Goal: Information Seeking & Learning: Learn about a topic

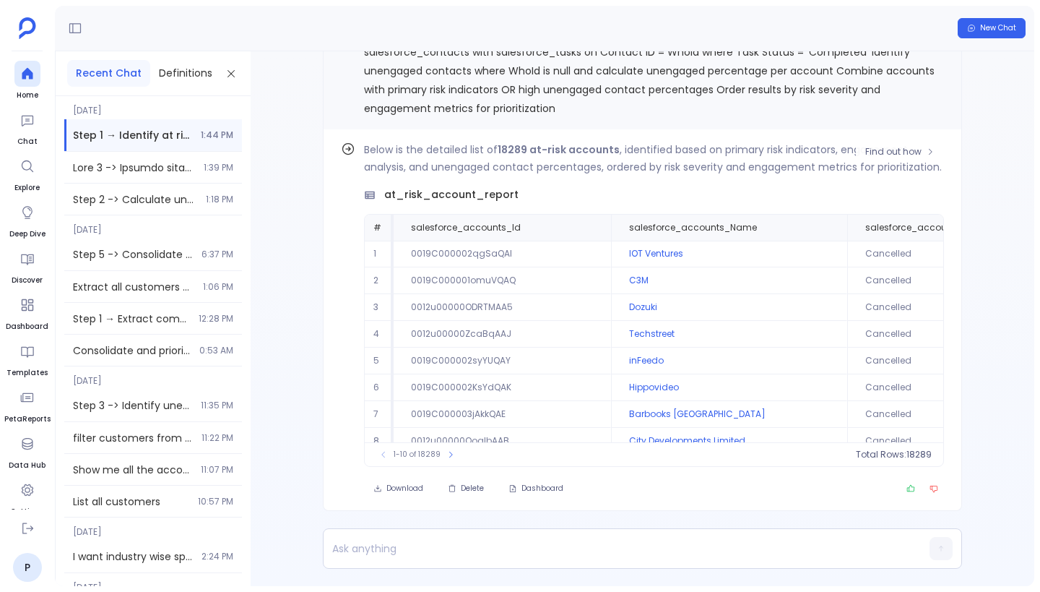
scroll to position [69, 0]
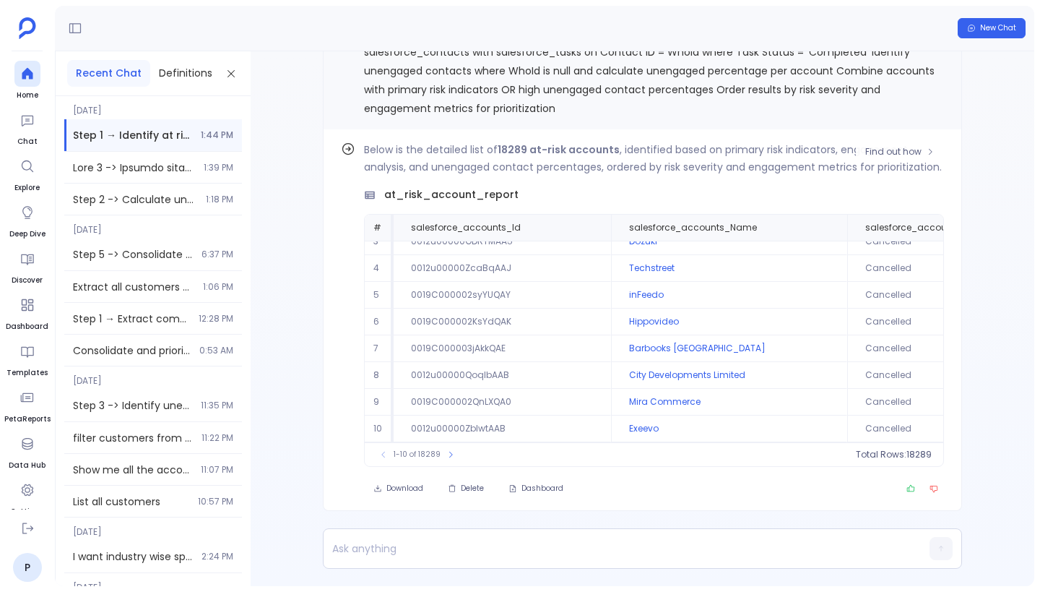
click at [474, 194] on span "at_risk_account_report" at bounding box center [451, 194] width 134 height 15
click at [503, 149] on strong "18289 at-risk accounts" at bounding box center [559, 149] width 122 height 14
drag, startPoint x: 501, startPoint y: 149, endPoint x: 615, endPoint y: 150, distance: 114.9
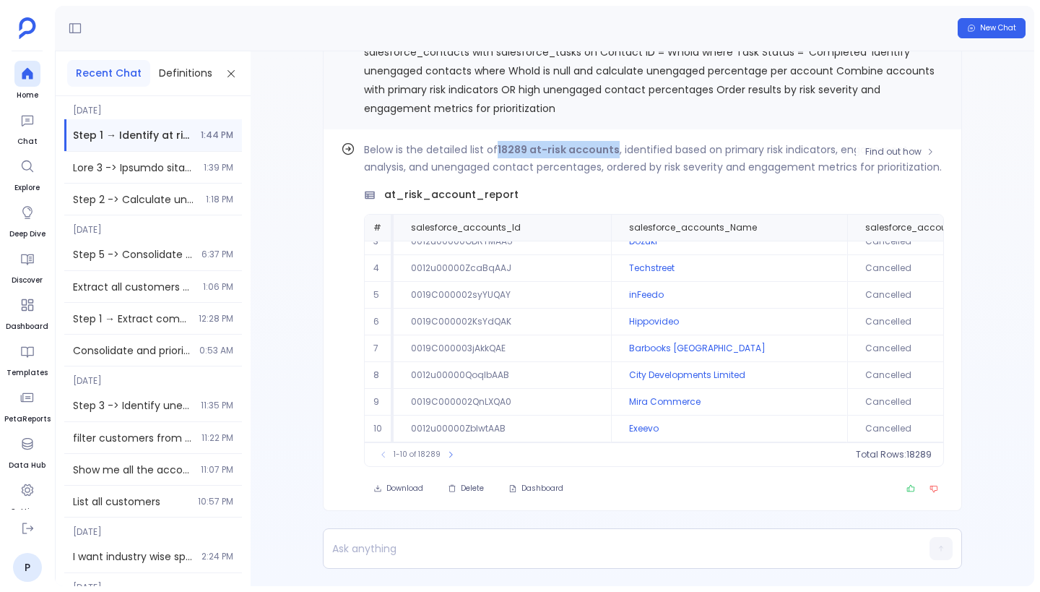
click at [615, 150] on strong "18289 at-risk accounts" at bounding box center [559, 149] width 122 height 14
click at [631, 149] on p "Below is the detailed list of 18289 at-risk accounts , identified based on prim…" at bounding box center [654, 158] width 580 height 35
click at [701, 147] on p "Below is the detailed list of 18289 at-risk accounts , identified based on prim…" at bounding box center [654, 158] width 580 height 35
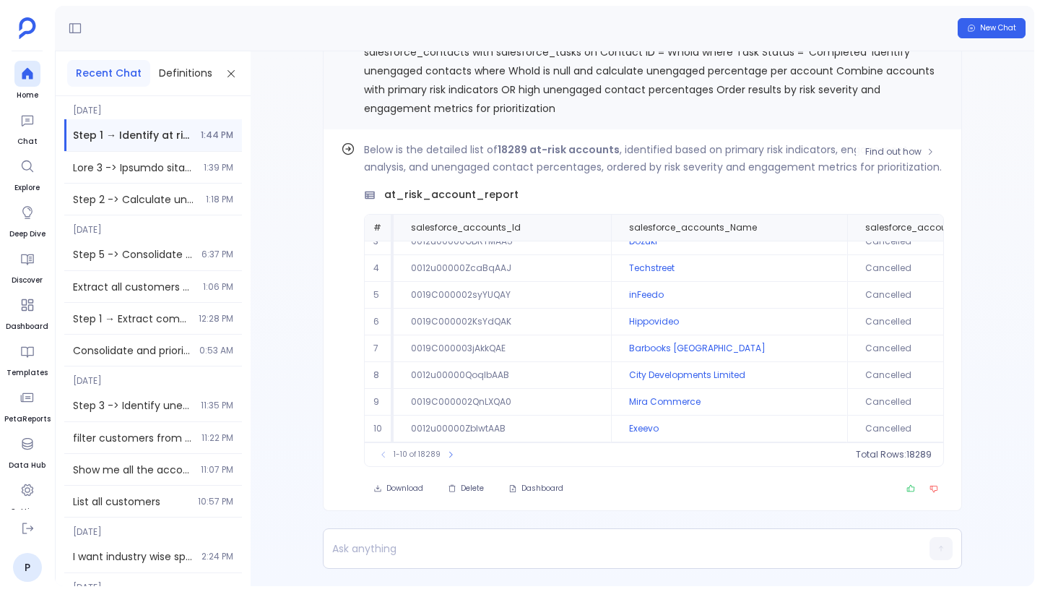
click at [691, 145] on p "Below is the detailed list of 18289 at-risk accounts , identified based on prim…" at bounding box center [654, 158] width 580 height 35
click at [733, 150] on p "Below is the detailed list of 18289 at-risk accounts , identified based on prim…" at bounding box center [654, 158] width 580 height 35
click at [783, 150] on p "Below is the detailed list of 18289 at-risk accounts , identified based on prim…" at bounding box center [654, 158] width 580 height 35
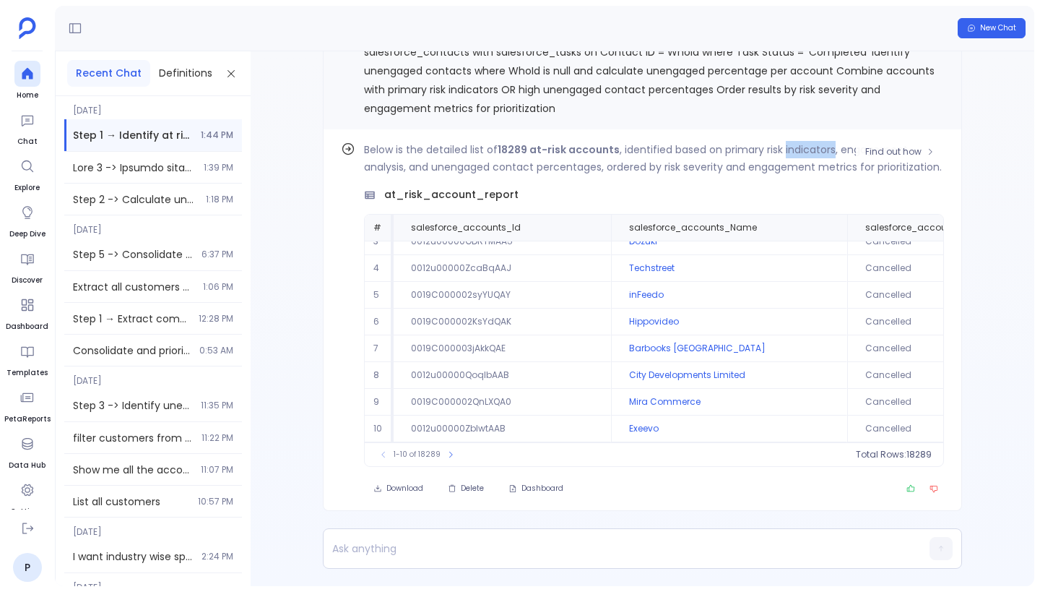
click at [783, 150] on p "Below is the detailed list of 18289 at-risk accounts , identified based on prim…" at bounding box center [654, 158] width 580 height 35
click at [763, 150] on p "Below is the detailed list of 18289 at-risk accounts , identified based on prim…" at bounding box center [654, 158] width 580 height 35
click at [800, 151] on p "Below is the detailed list of 18289 at-risk accounts , identified based on prim…" at bounding box center [654, 158] width 580 height 35
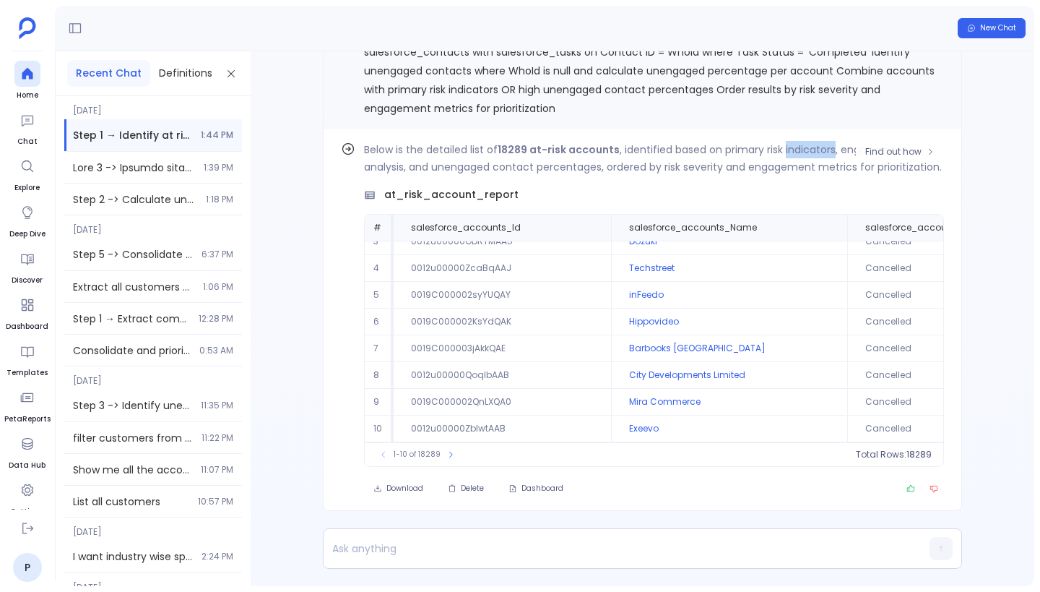
click at [806, 151] on p "Below is the detailed list of 18289 at-risk accounts , identified based on prim…" at bounding box center [654, 158] width 580 height 35
click at [798, 165] on p "Below is the detailed list of 18289 at-risk accounts , identified based on prim…" at bounding box center [654, 158] width 580 height 35
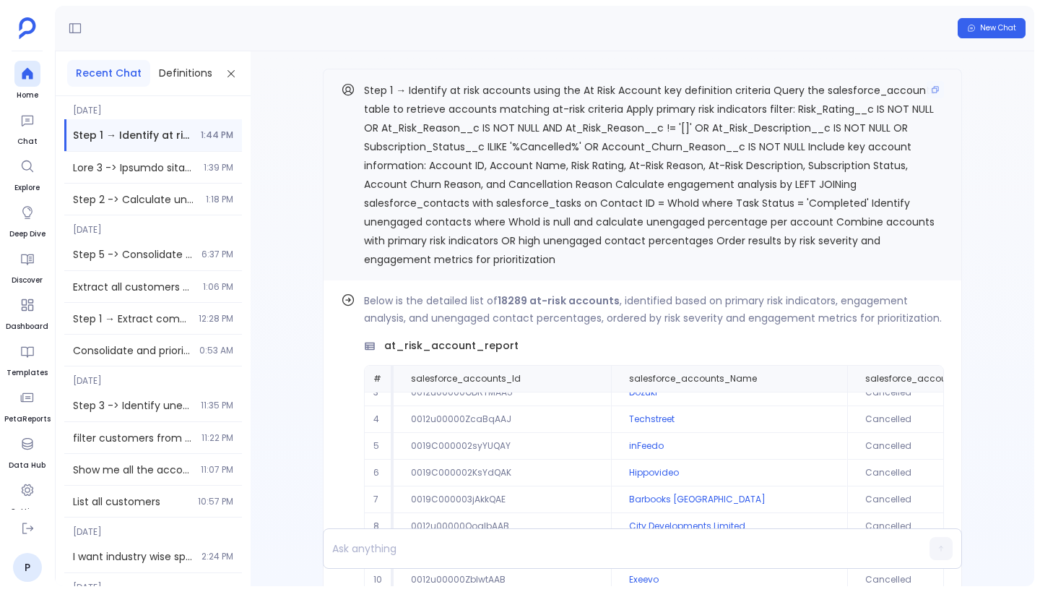
drag, startPoint x: 557, startPoint y: 259, endPoint x: 373, endPoint y: 95, distance: 246.1
click at [373, 95] on p "Step 1 → Identify at risk accounts using the At Risk Account key definition cri…" at bounding box center [654, 175] width 580 height 188
click at [416, 129] on span "Step 1 → Identify at risk accounts using the At Risk Account key definition cri…" at bounding box center [649, 174] width 571 height 183
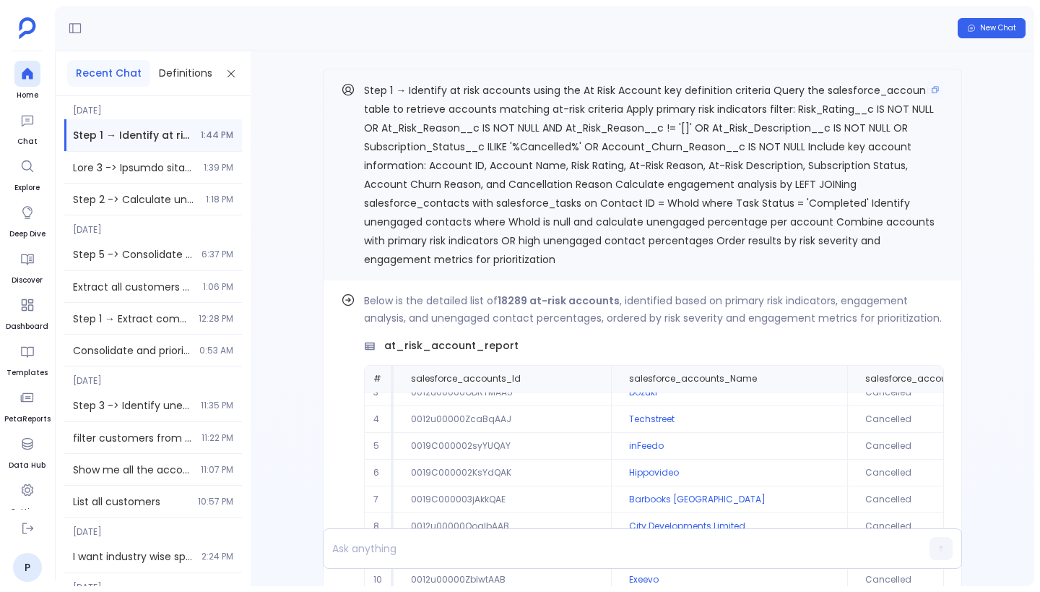
click at [865, 210] on p "Step 1 → Identify at risk accounts using the At Risk Account key definition cri…" at bounding box center [654, 175] width 580 height 188
click at [747, 196] on span "Step 1 → Identify at risk accounts using the At Risk Account key definition cri…" at bounding box center [649, 174] width 571 height 183
